Goal: Task Accomplishment & Management: Use online tool/utility

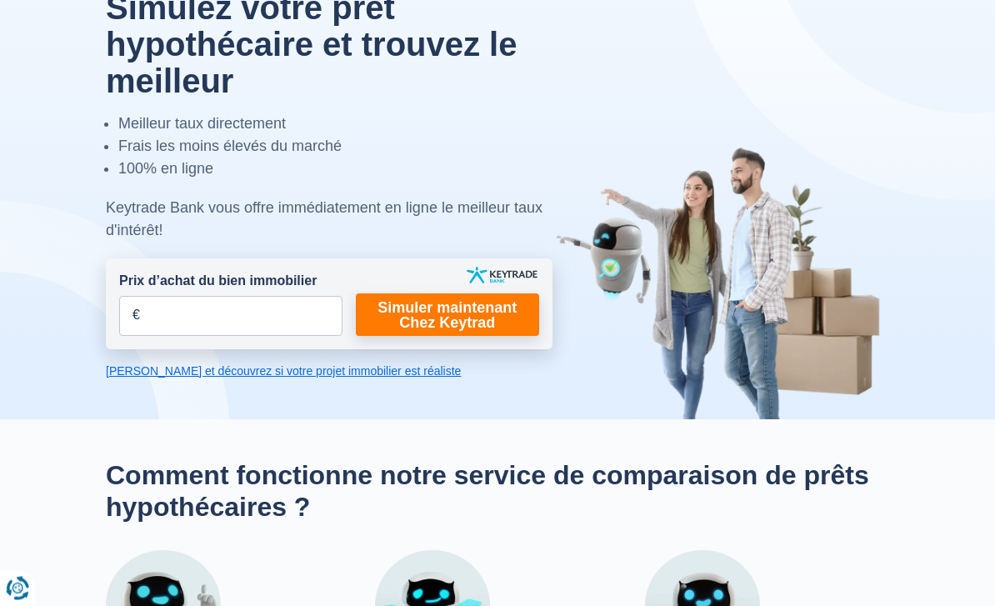
scroll to position [101, 0]
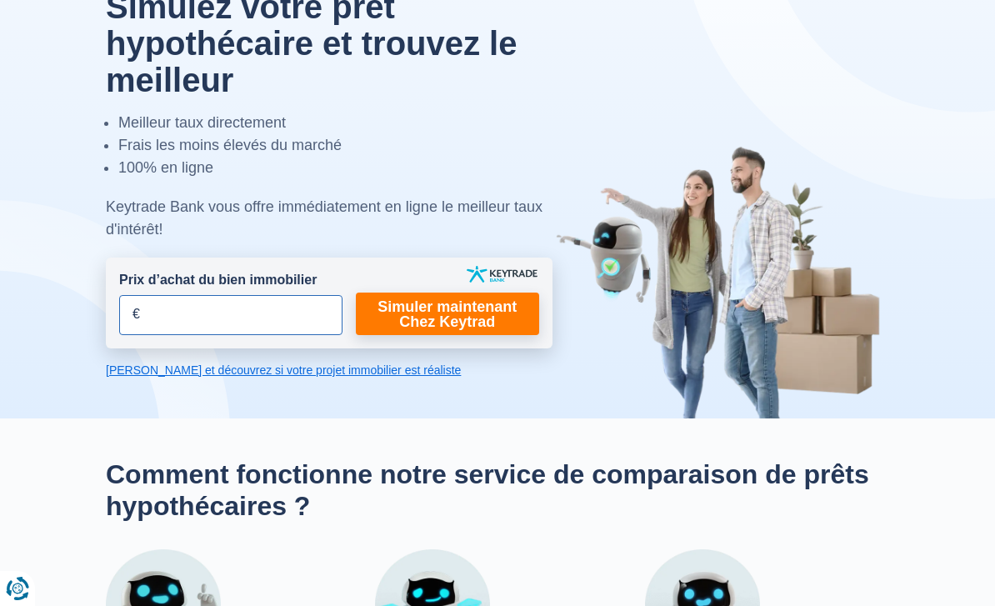
click at [198, 316] on input "Prix d’achat du bien immobilier" at bounding box center [230, 315] width 223 height 40
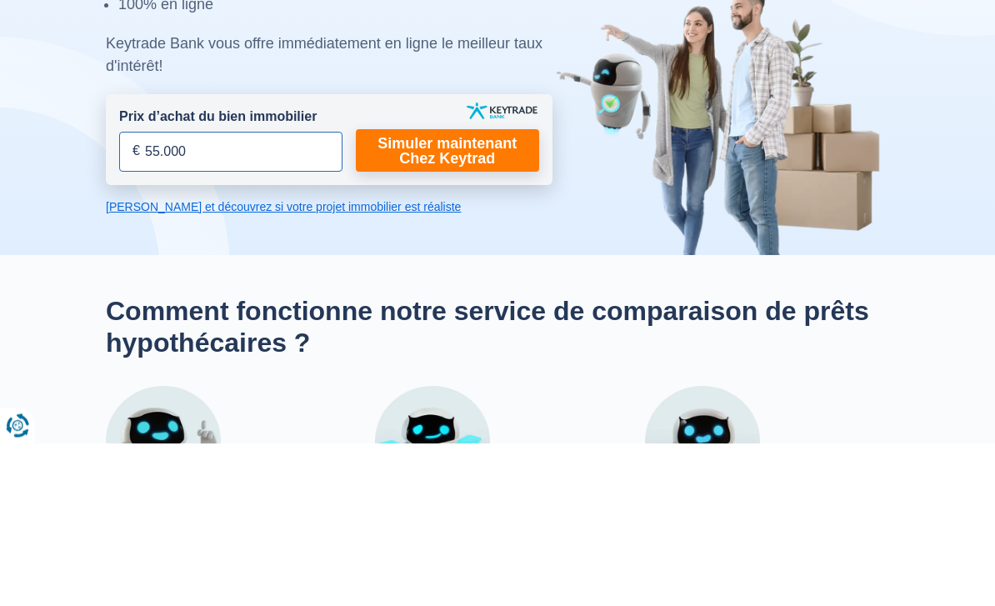
type input "550.000"
click at [465, 293] on link "Simuler maintenant Chez Keytrad" at bounding box center [447, 314] width 183 height 43
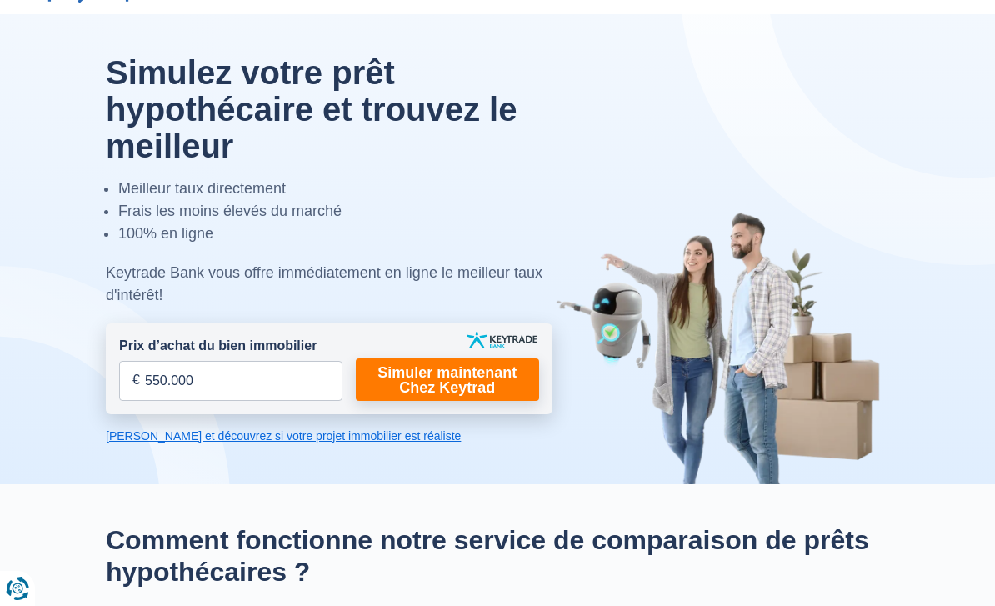
scroll to position [34, 0]
click at [301, 439] on link "[PERSON_NAME] et découvrez si votre projet immobilier est réaliste" at bounding box center [329, 436] width 447 height 17
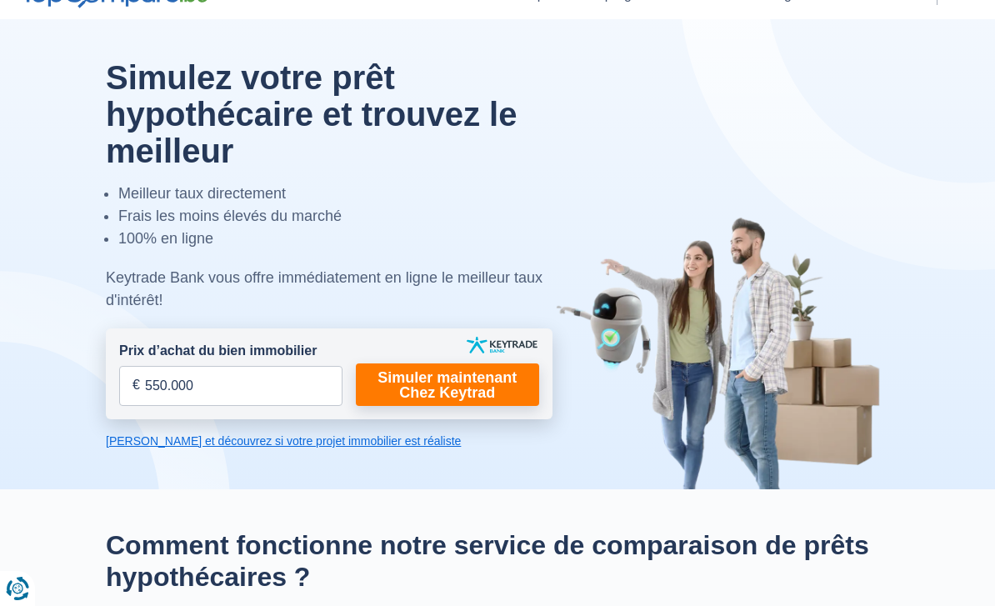
scroll to position [33, 0]
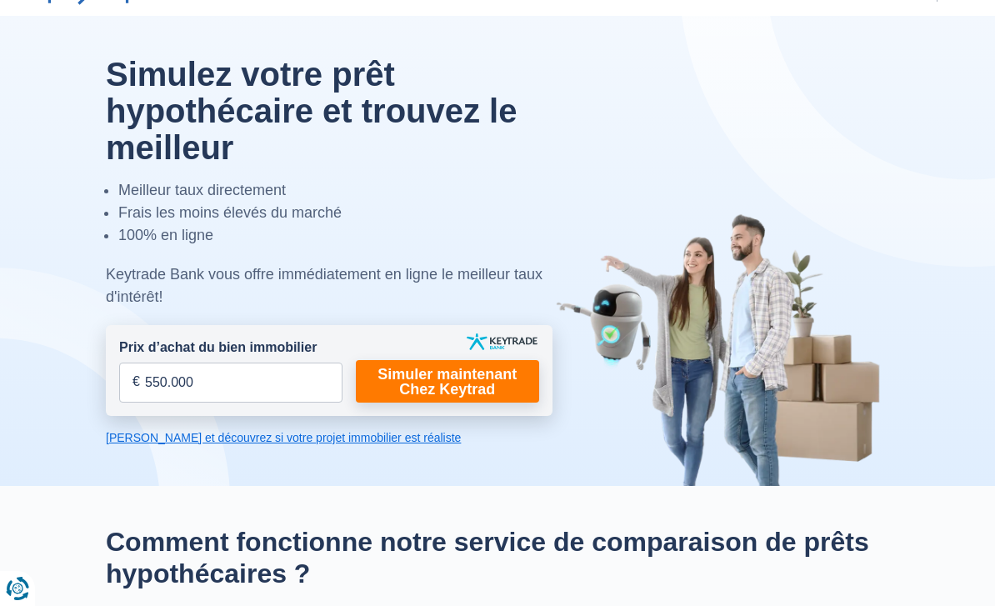
click at [474, 389] on link "Simuler maintenant Chez Keytrad" at bounding box center [447, 381] width 183 height 43
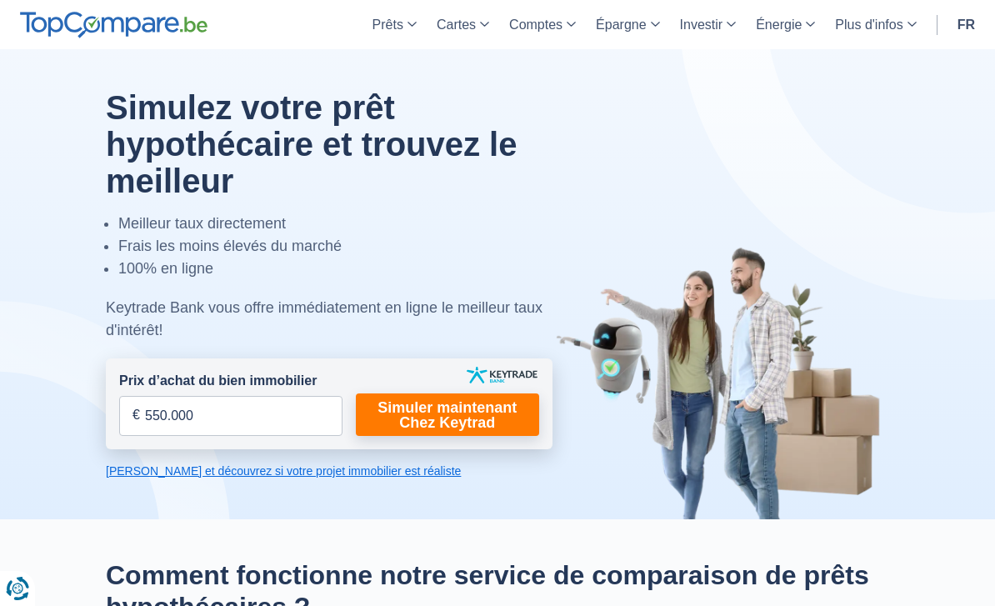
click at [463, 413] on link "Simuler maintenant Chez Keytrad" at bounding box center [447, 414] width 183 height 43
click at [279, 475] on link "[PERSON_NAME] et découvrez si votre projet immobilier est réaliste" at bounding box center [329, 471] width 447 height 17
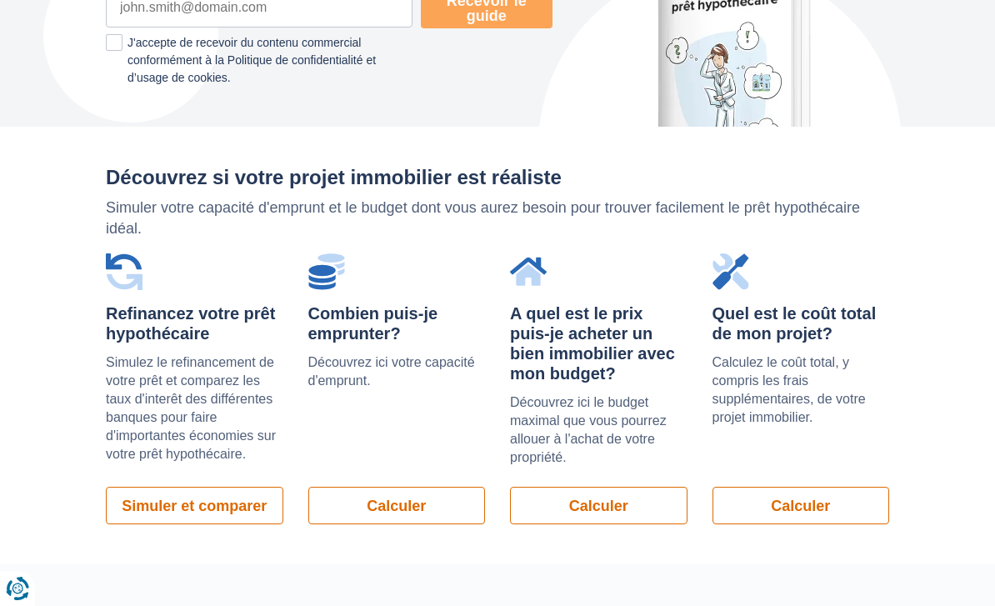
scroll to position [1310, 0]
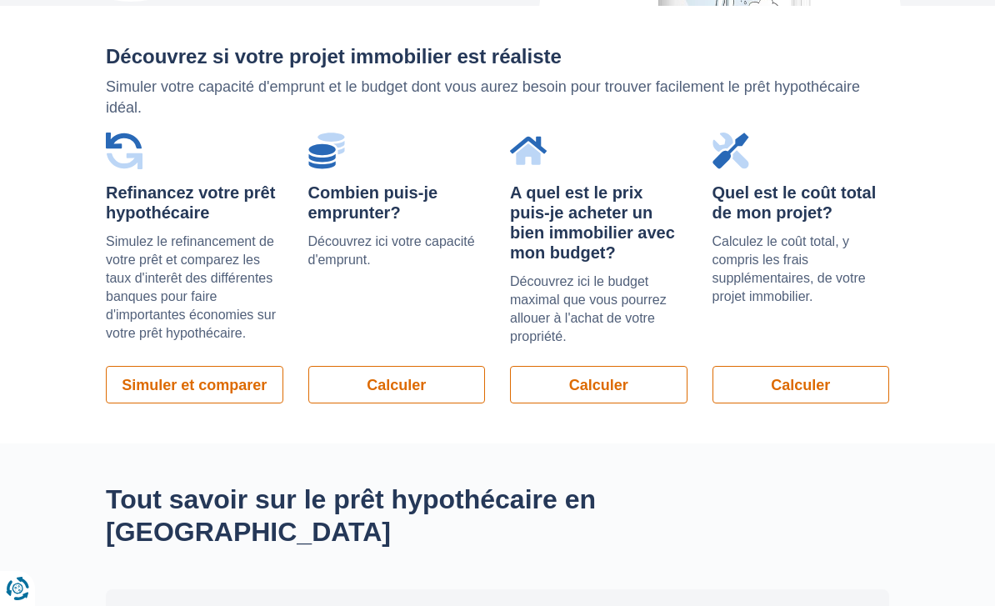
click at [254, 384] on link "Simuler et comparer" at bounding box center [195, 385] width 178 height 38
